Goal: Task Accomplishment & Management: Complete application form

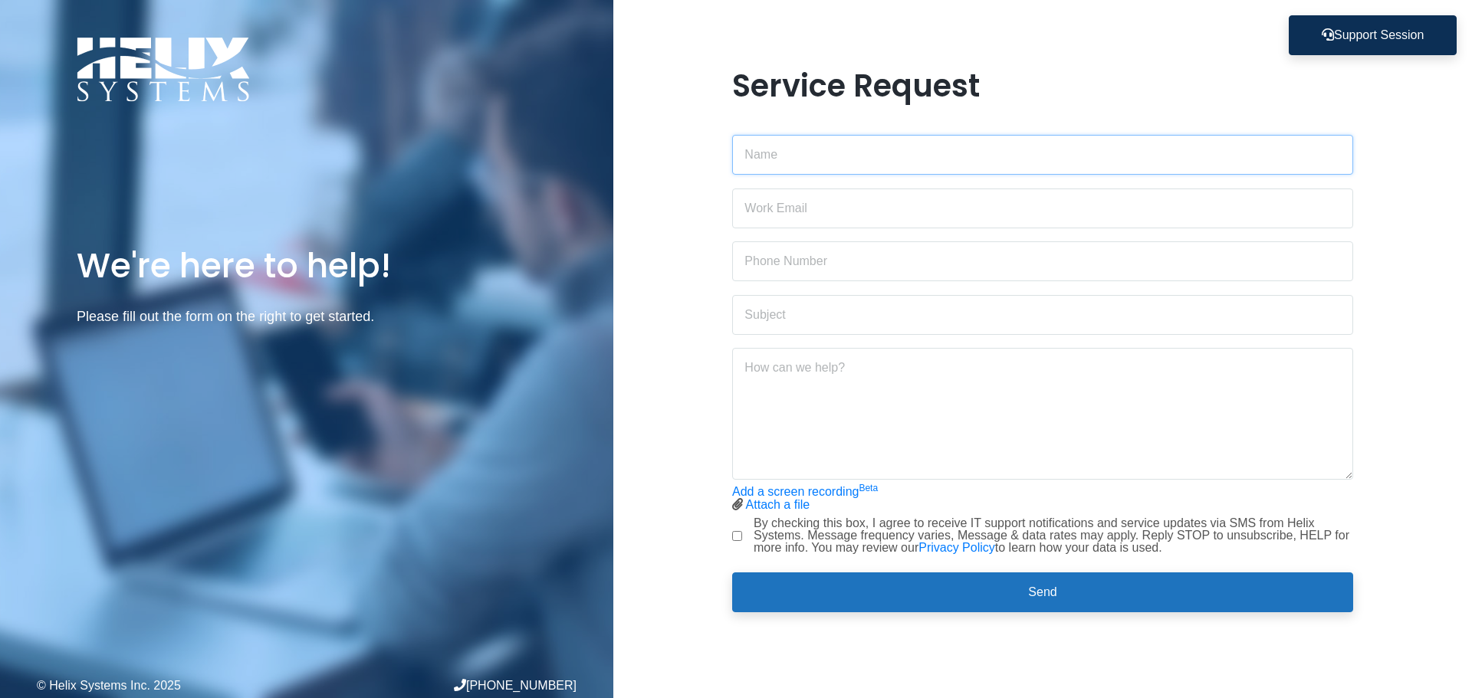
click at [840, 172] on input "text" at bounding box center [1042, 155] width 621 height 40
type input "[PERSON_NAME]"
click at [863, 201] on input "email" at bounding box center [1042, 209] width 621 height 40
type input "[PERSON_NAME][EMAIL_ADDRESS][DOMAIN_NAME]"
type input "2123029575"
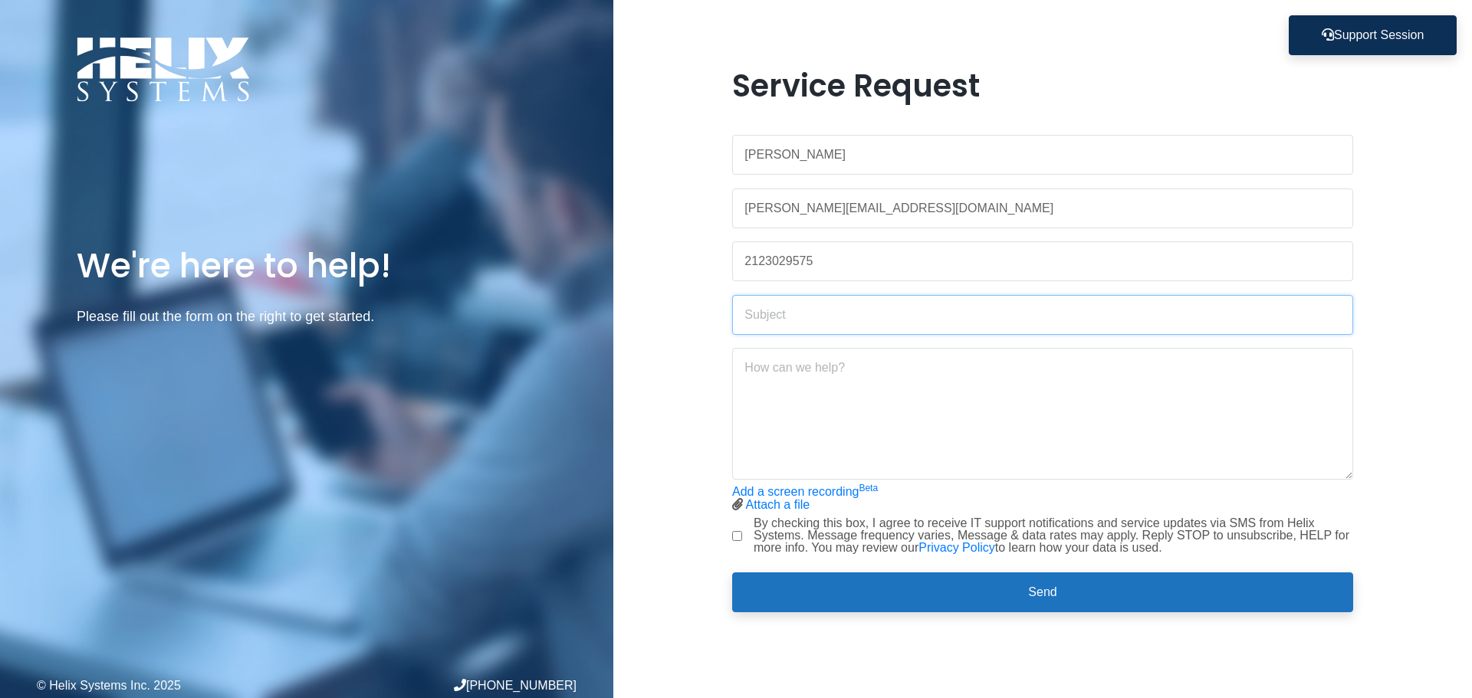
click at [842, 324] on input "text" at bounding box center [1042, 315] width 621 height 40
click at [836, 315] on input "text" at bounding box center [1042, 315] width 621 height 40
type input "t"
type input "j"
type input "automatic reply"
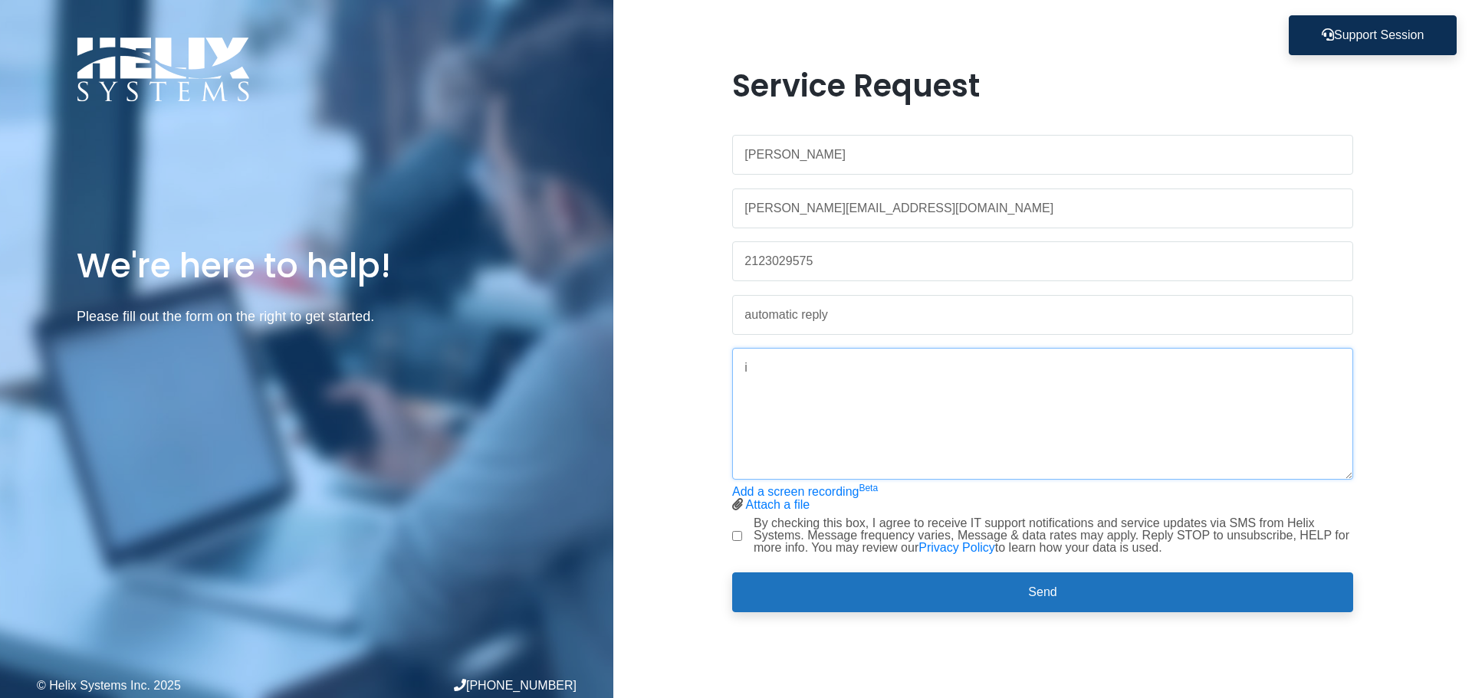
type textarea "i"
type textarea "Getting an error message for the info mailbox"
click at [806, 507] on link "Attach a file" at bounding box center [778, 504] width 64 height 13
click at [742, 534] on div "By checking this box, I agree to receive IT support notifications and service u…" at bounding box center [1042, 535] width 621 height 37
click at [735, 539] on input "By checking this box, I agree to receive IT support notifications and service u…" at bounding box center [737, 536] width 10 height 10
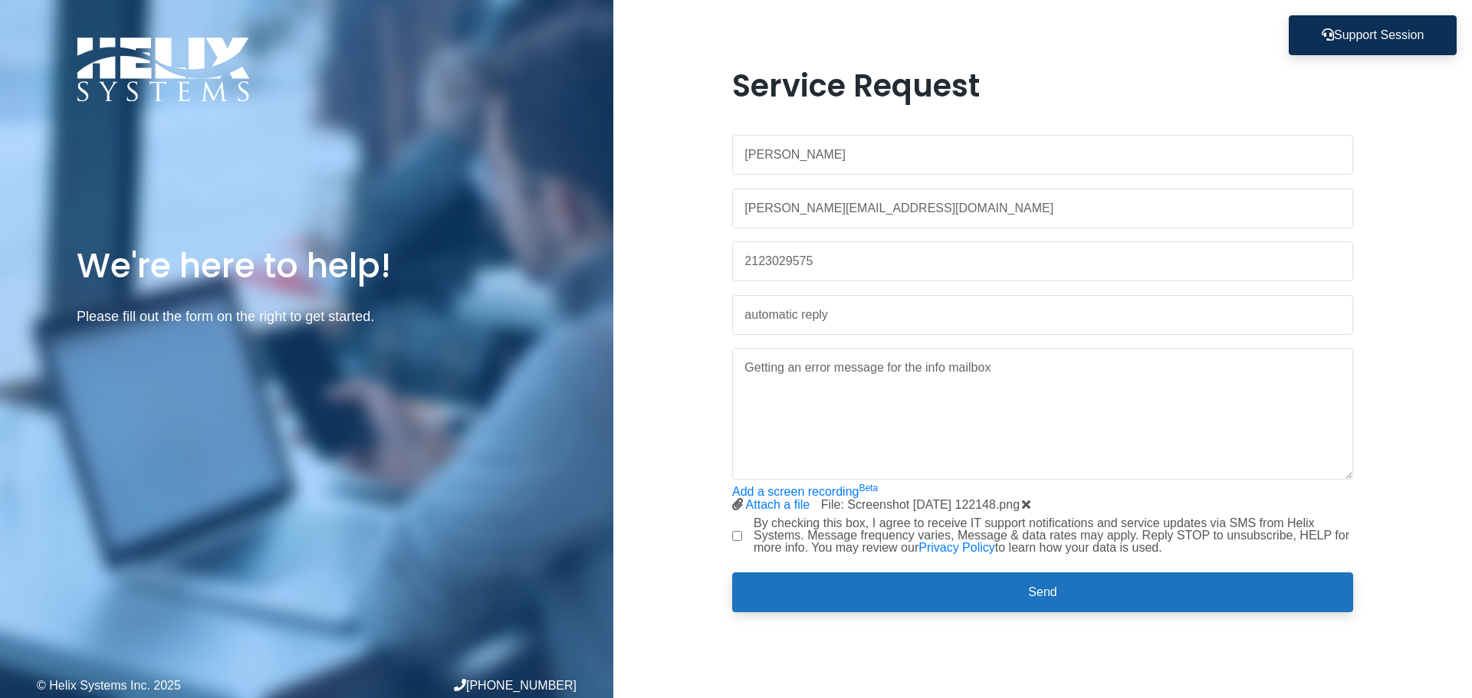
checkbox input "true"
click at [912, 264] on input "2123029575" at bounding box center [1042, 261] width 621 height 40
drag, startPoint x: 925, startPoint y: 262, endPoint x: 497, endPoint y: 284, distance: 429.1
click at [497, 284] on div "We're here to help! Please fill out the form on the right to get started. © Hel…" at bounding box center [736, 349] width 1472 height 698
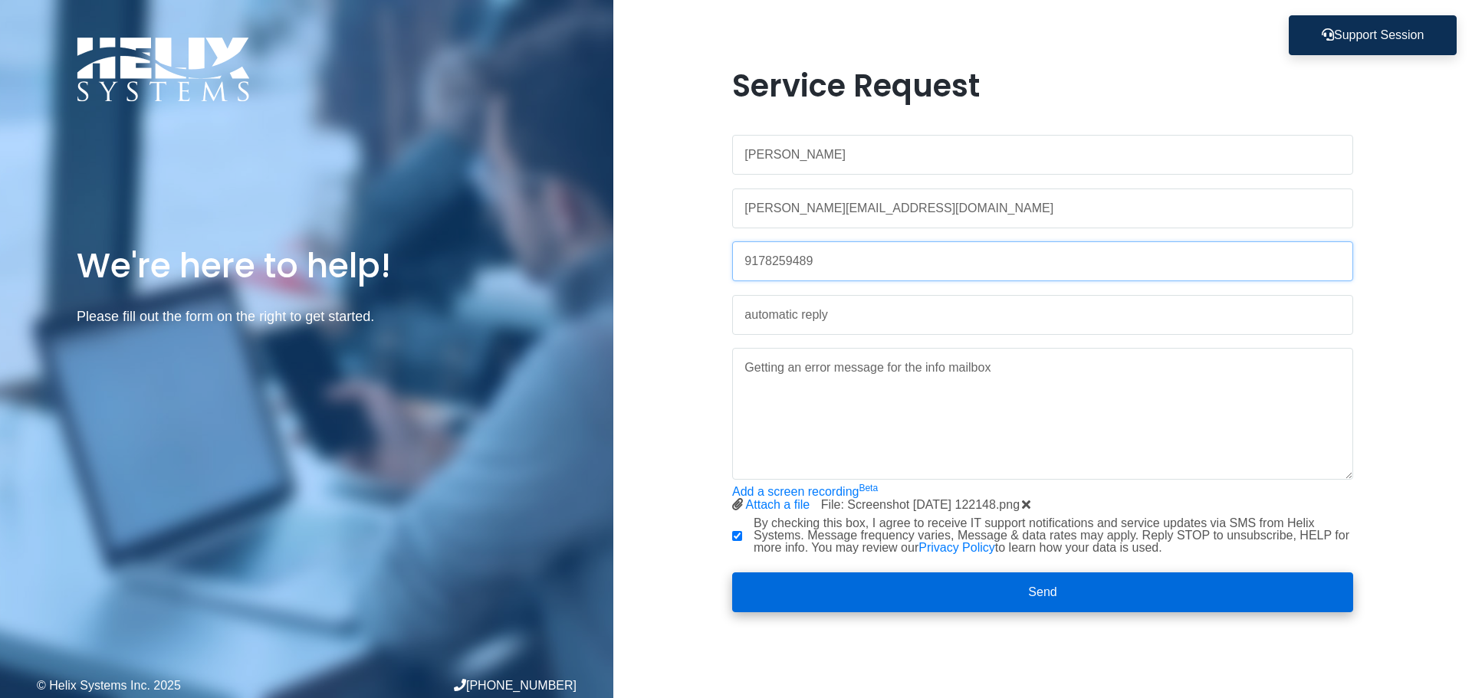
type input "9178259489"
click at [903, 590] on button "Send" at bounding box center [1042, 593] width 621 height 40
